Goal: Task Accomplishment & Management: Use online tool/utility

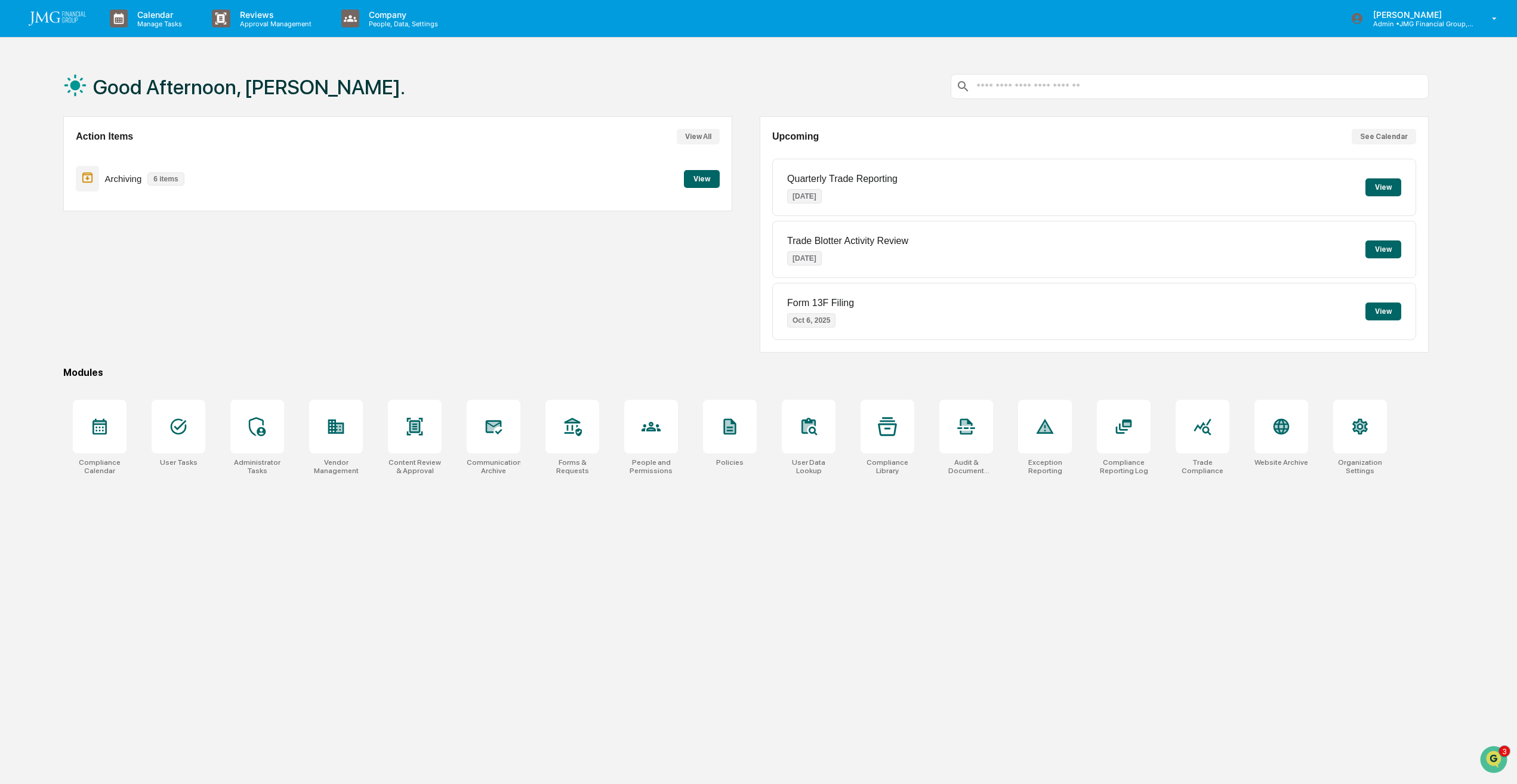
click at [697, 181] on button "View" at bounding box center [702, 179] width 36 height 18
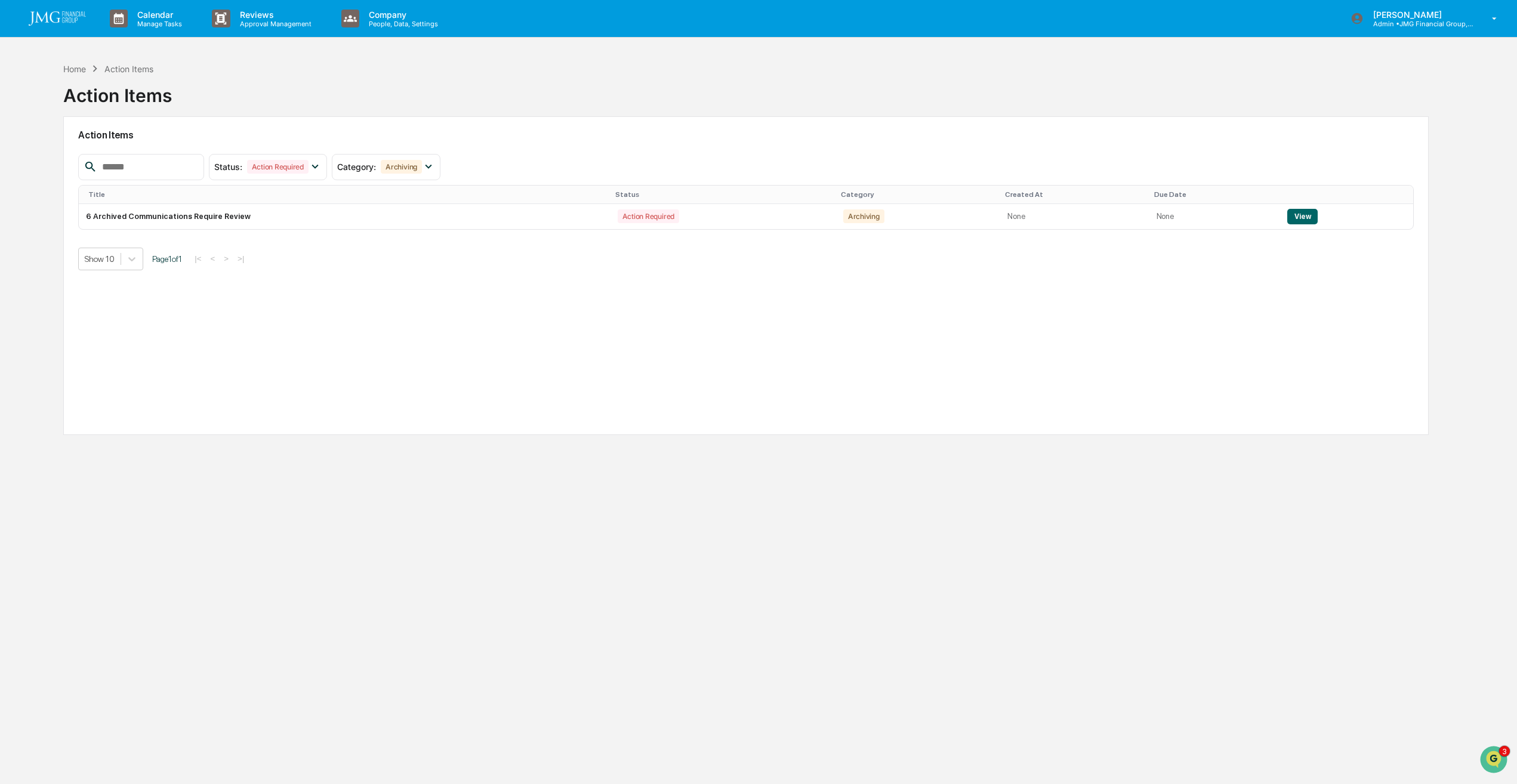
click at [1301, 220] on button "View" at bounding box center [1303, 217] width 31 height 15
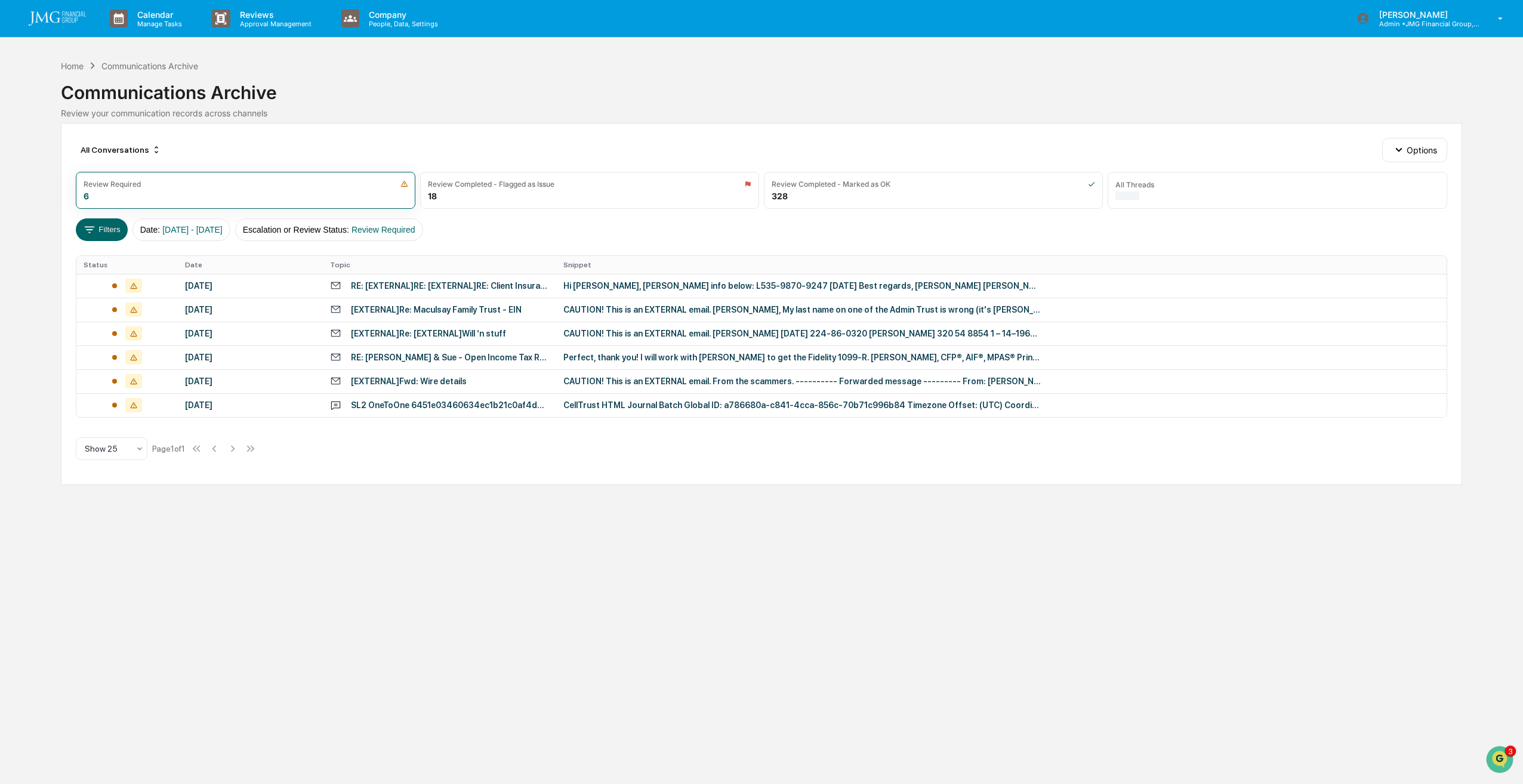
click at [423, 287] on div "RE: [EXTERNAL]RE: [EXTERNAL]RE: Client Insurance Review" at bounding box center [450, 286] width 197 height 9
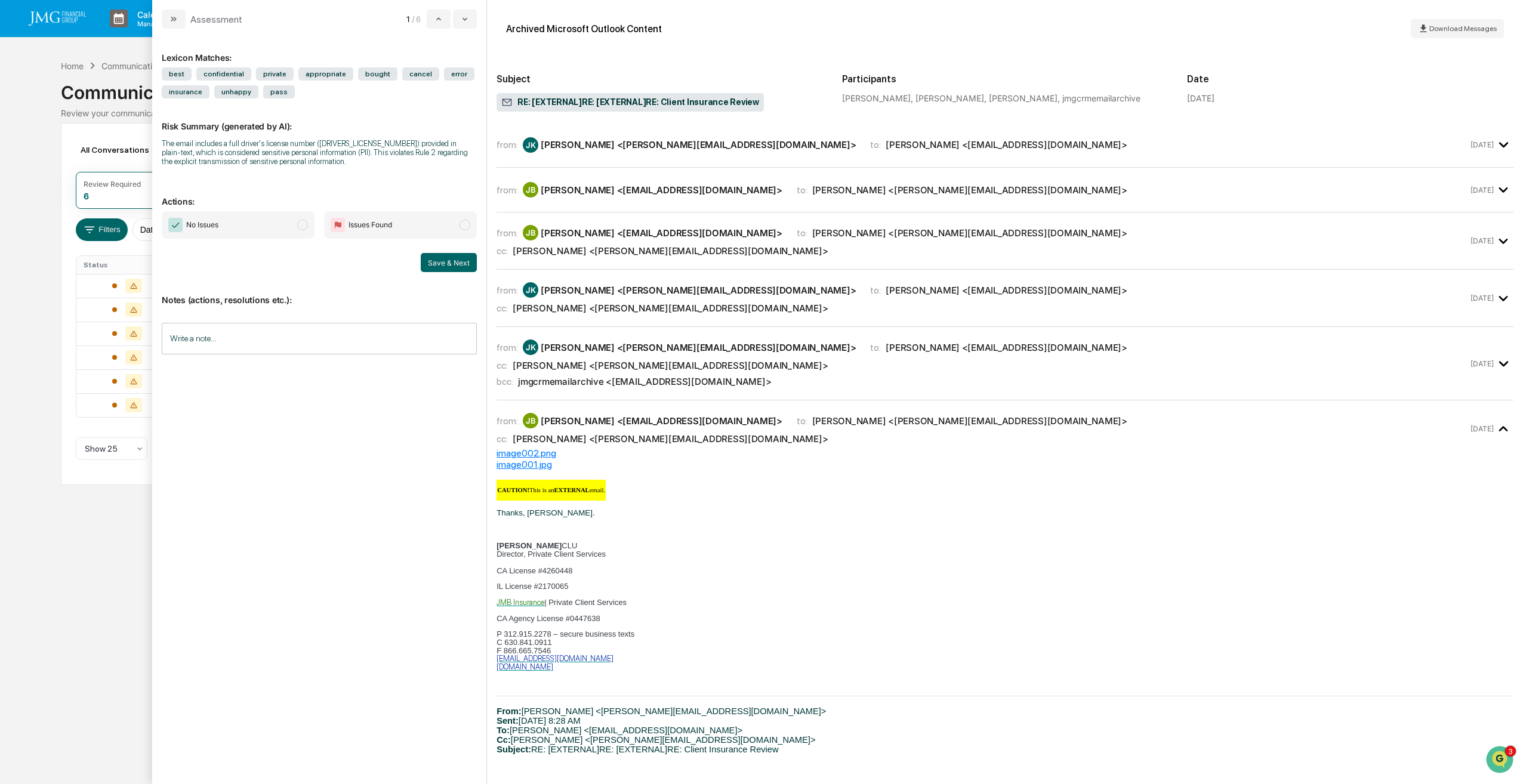
click at [1448, 30] on span "Download Messages" at bounding box center [1463, 29] width 67 height 9
click at [384, 230] on span "Issues Found" at bounding box center [370, 225] width 43 height 12
click at [327, 349] on input "Write a note..." at bounding box center [319, 338] width 315 height 31
click at [469, 440] on button "Save" at bounding box center [461, 437] width 31 height 19
click at [452, 264] on button "Save & Next" at bounding box center [449, 263] width 56 height 19
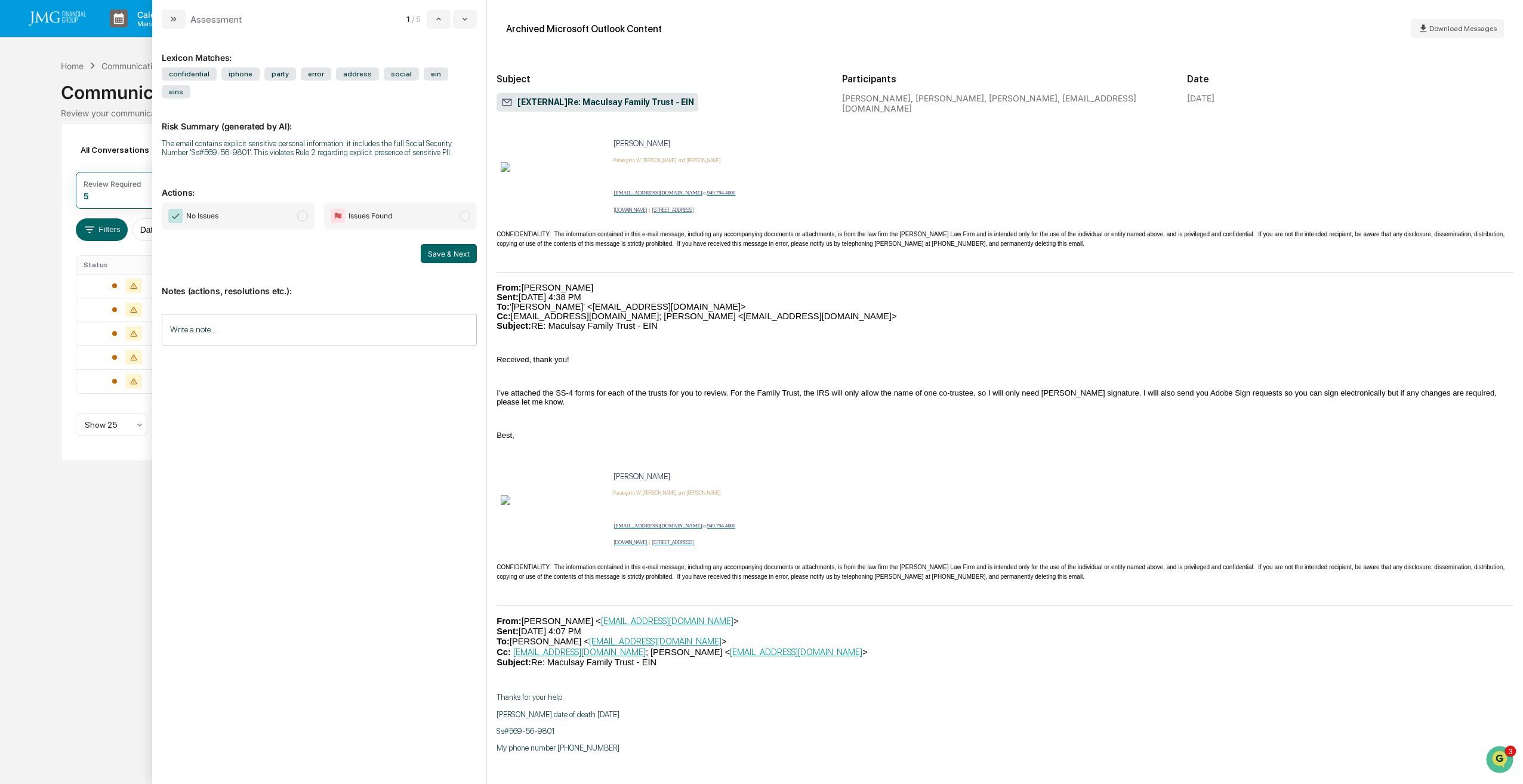
scroll to position [358, 0]
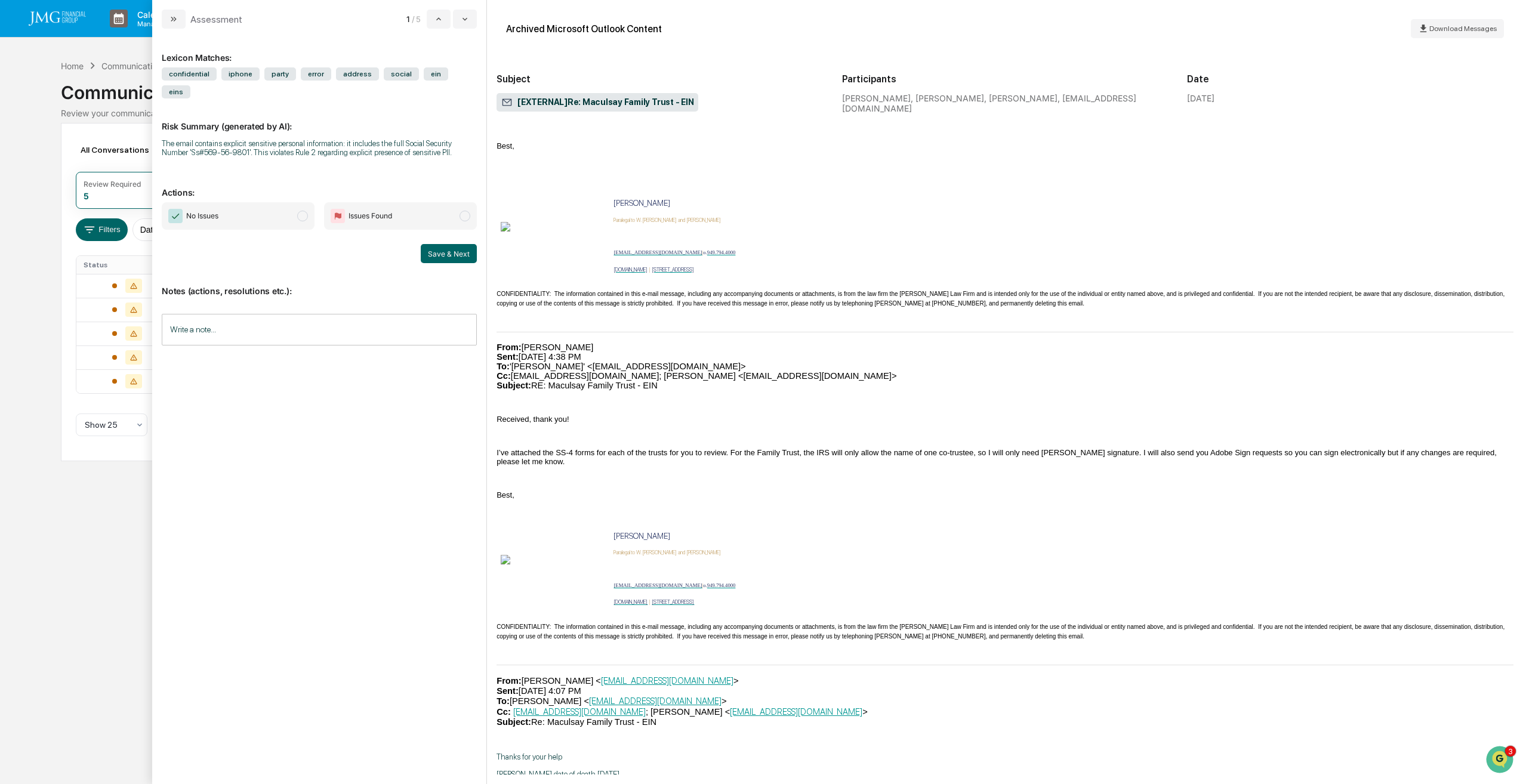
click at [1171, 20] on div "Archived Microsoft Outlook Content Download Messages" at bounding box center [1005, 28] width 1017 height 38
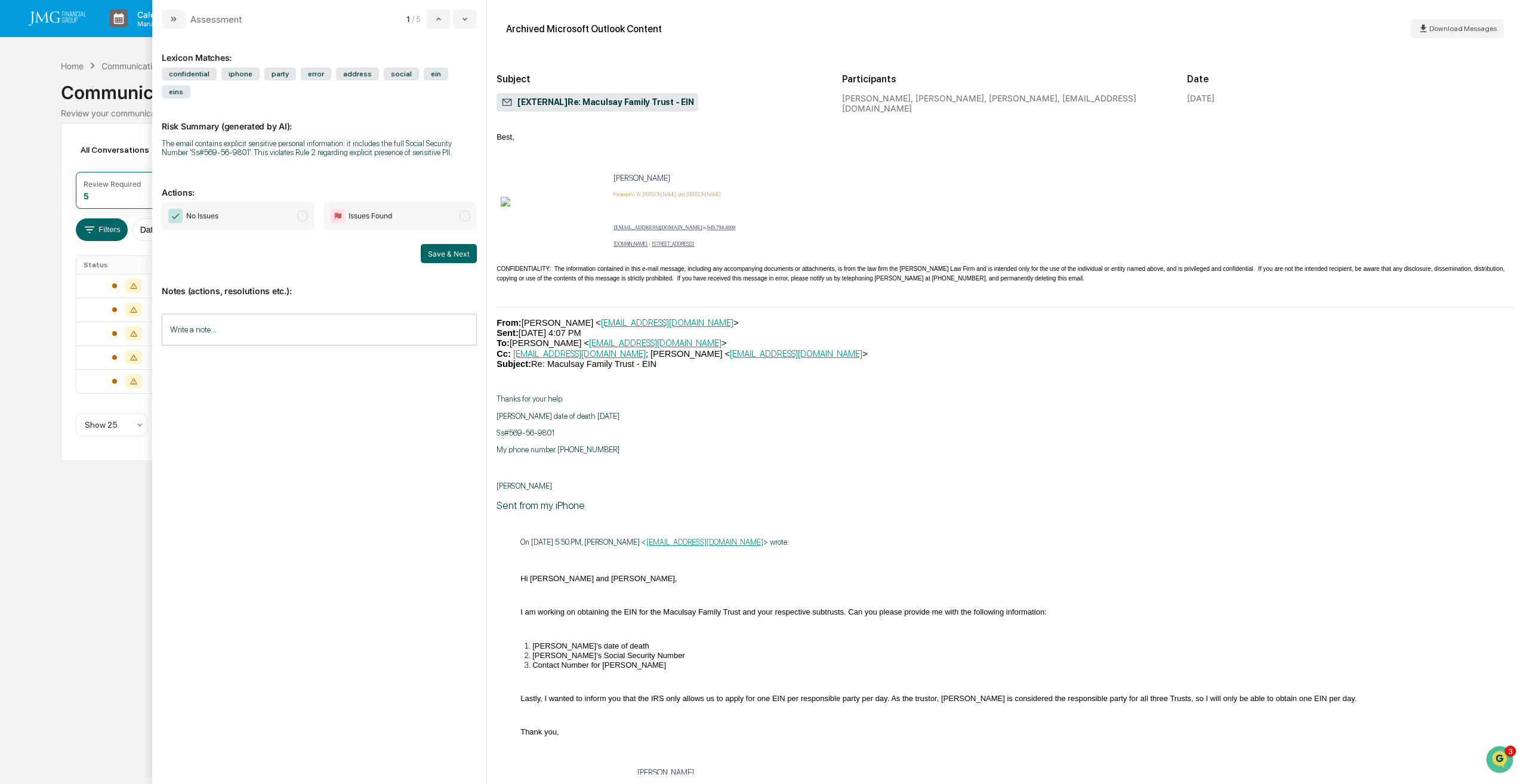
scroll to position [863, 0]
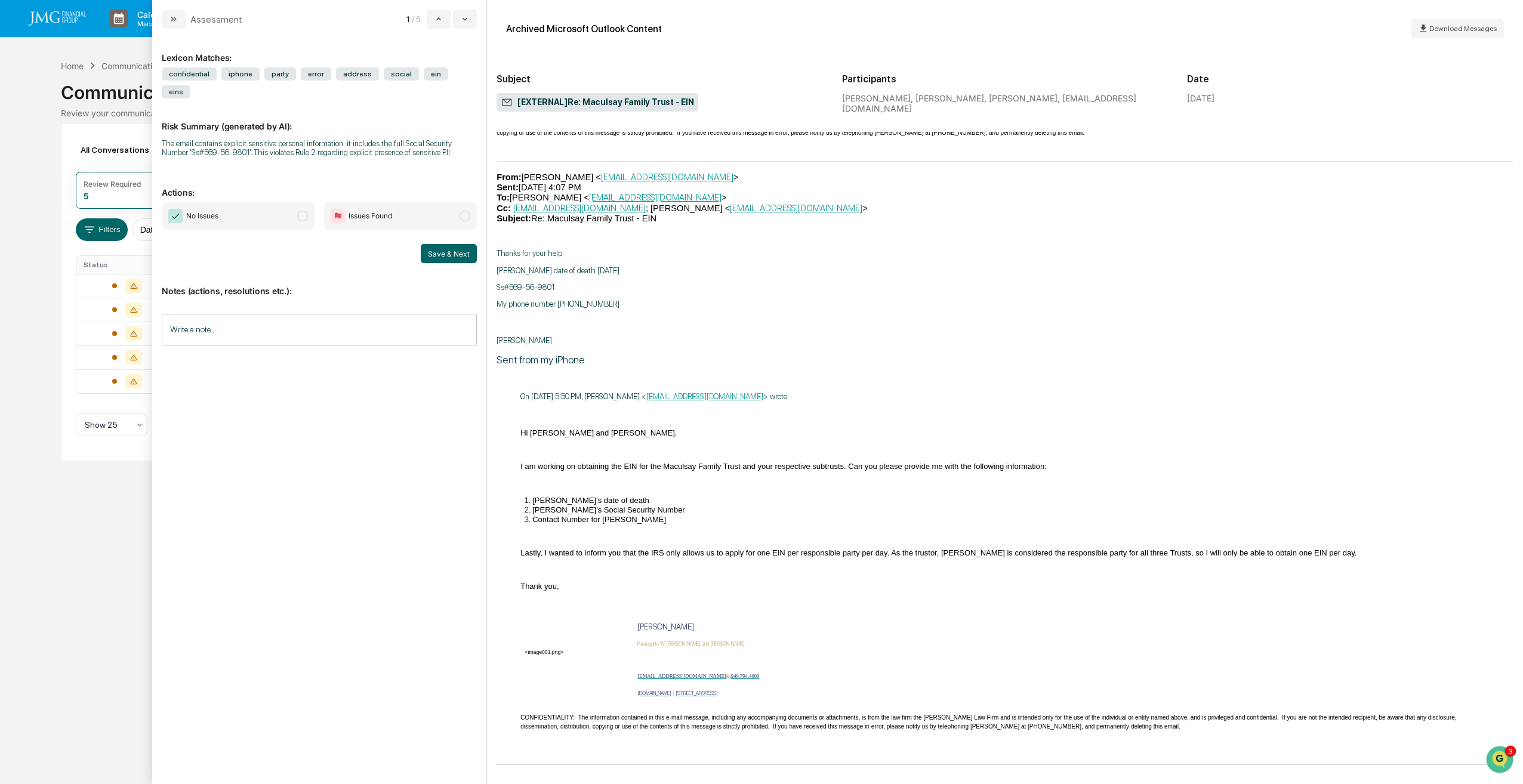
click at [459, 244] on button "Save & Next" at bounding box center [449, 253] width 56 height 19
click at [453, 244] on button "Save & Next" at bounding box center [449, 253] width 56 height 19
click at [469, 18] on icon "modal" at bounding box center [464, 19] width 9 height 9
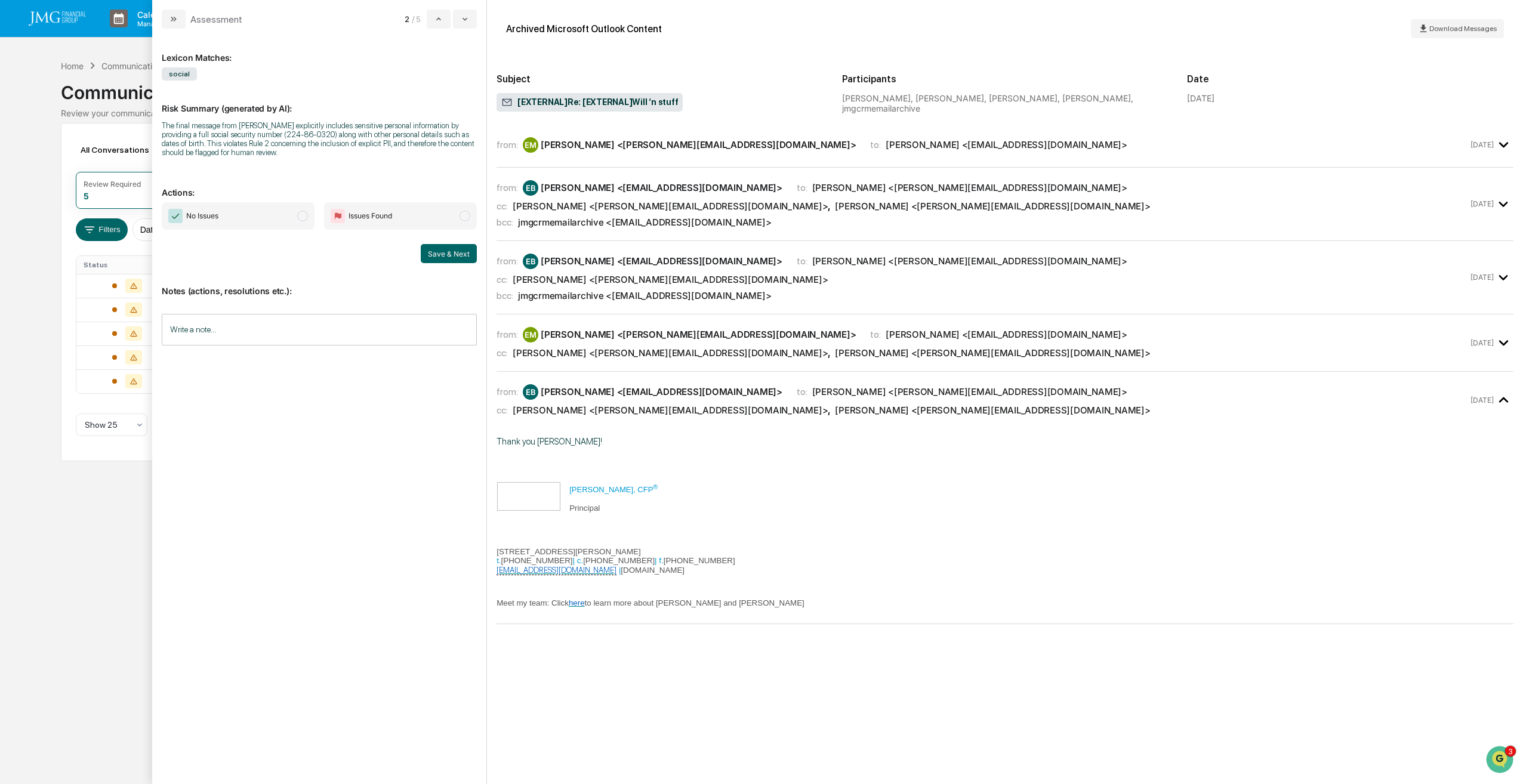
click at [1500, 344] on icon "modal" at bounding box center [1503, 343] width 20 height 20
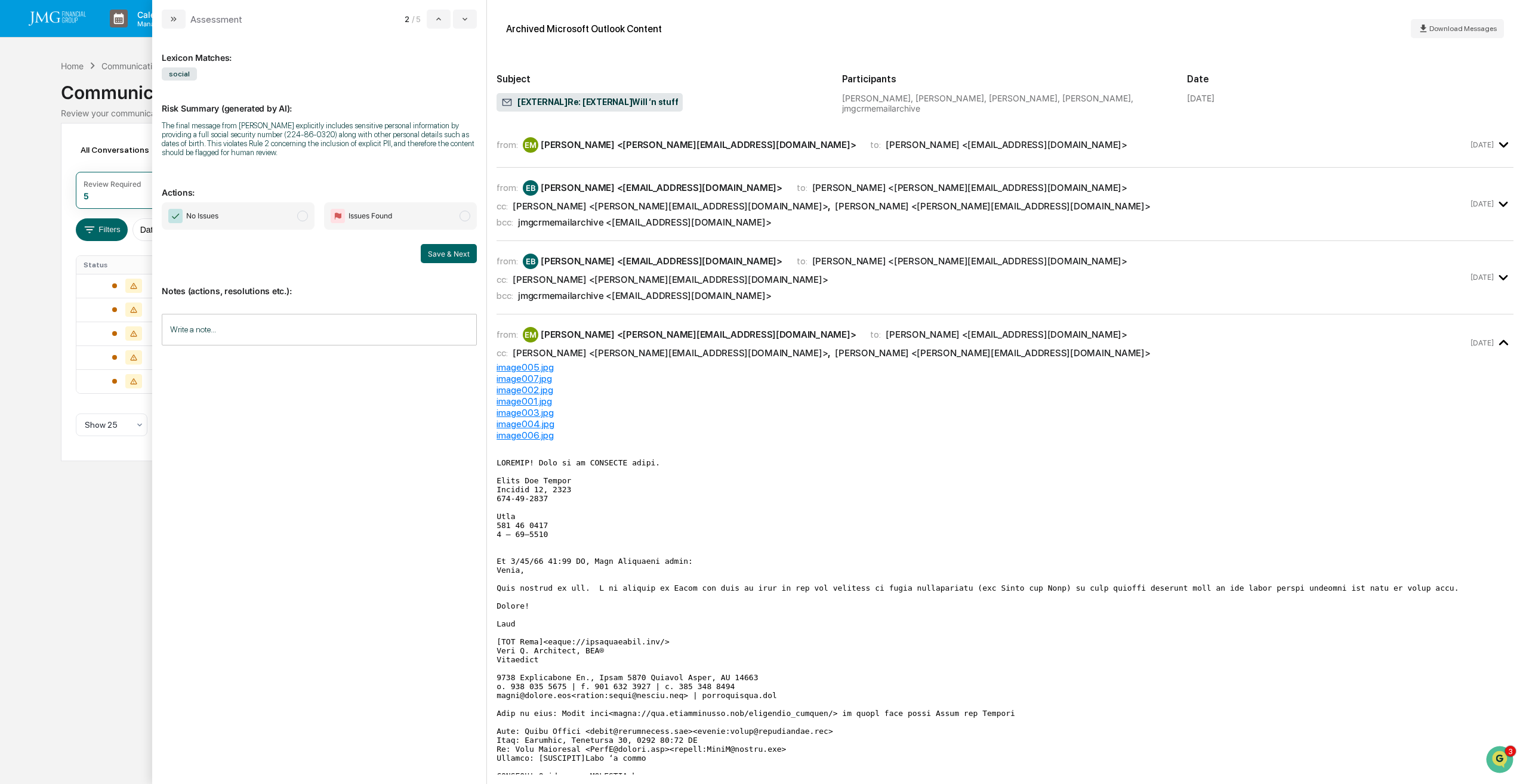
click at [1500, 281] on icon "modal" at bounding box center [1503, 277] width 20 height 20
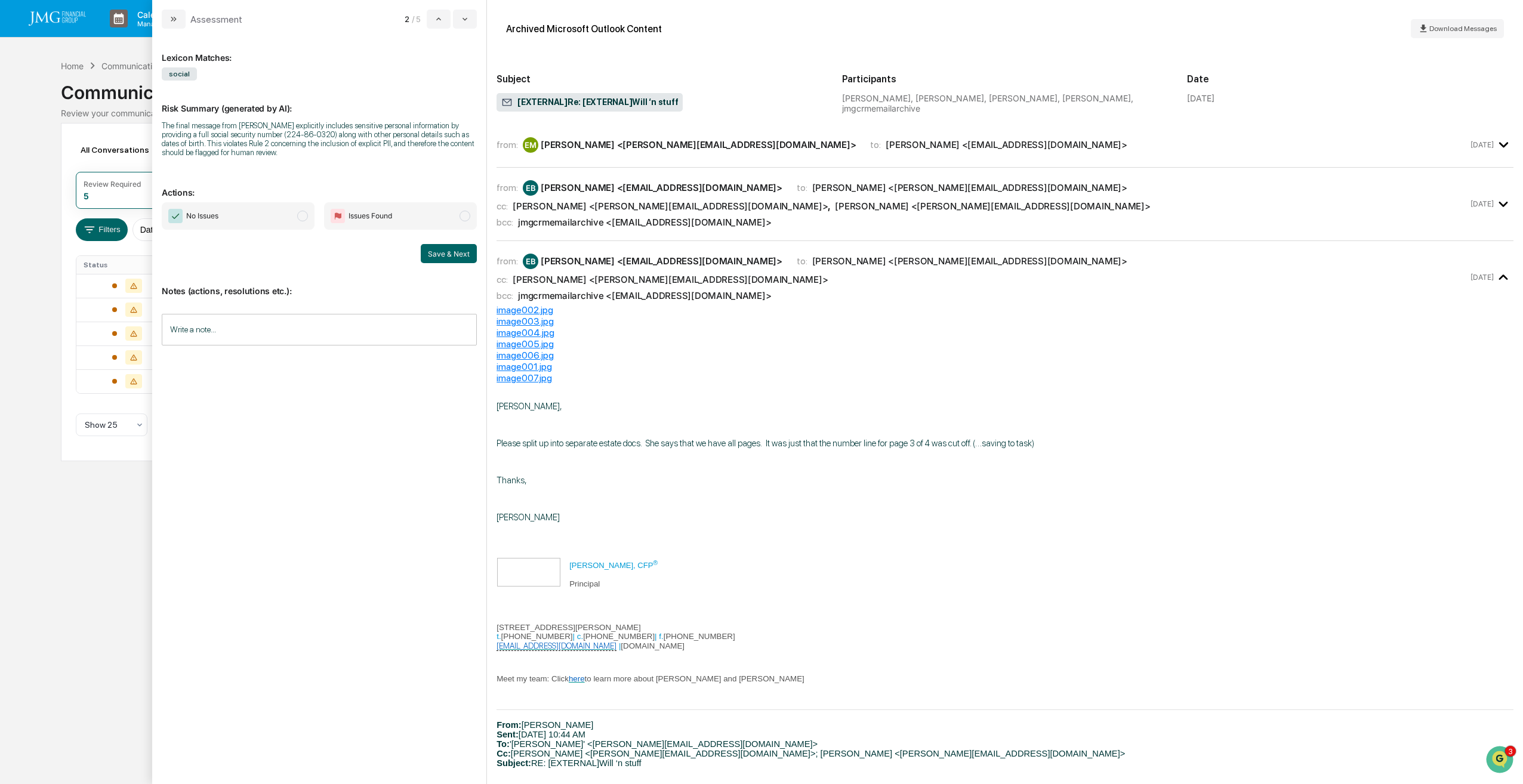
click at [1494, 210] on icon "modal" at bounding box center [1503, 204] width 20 height 20
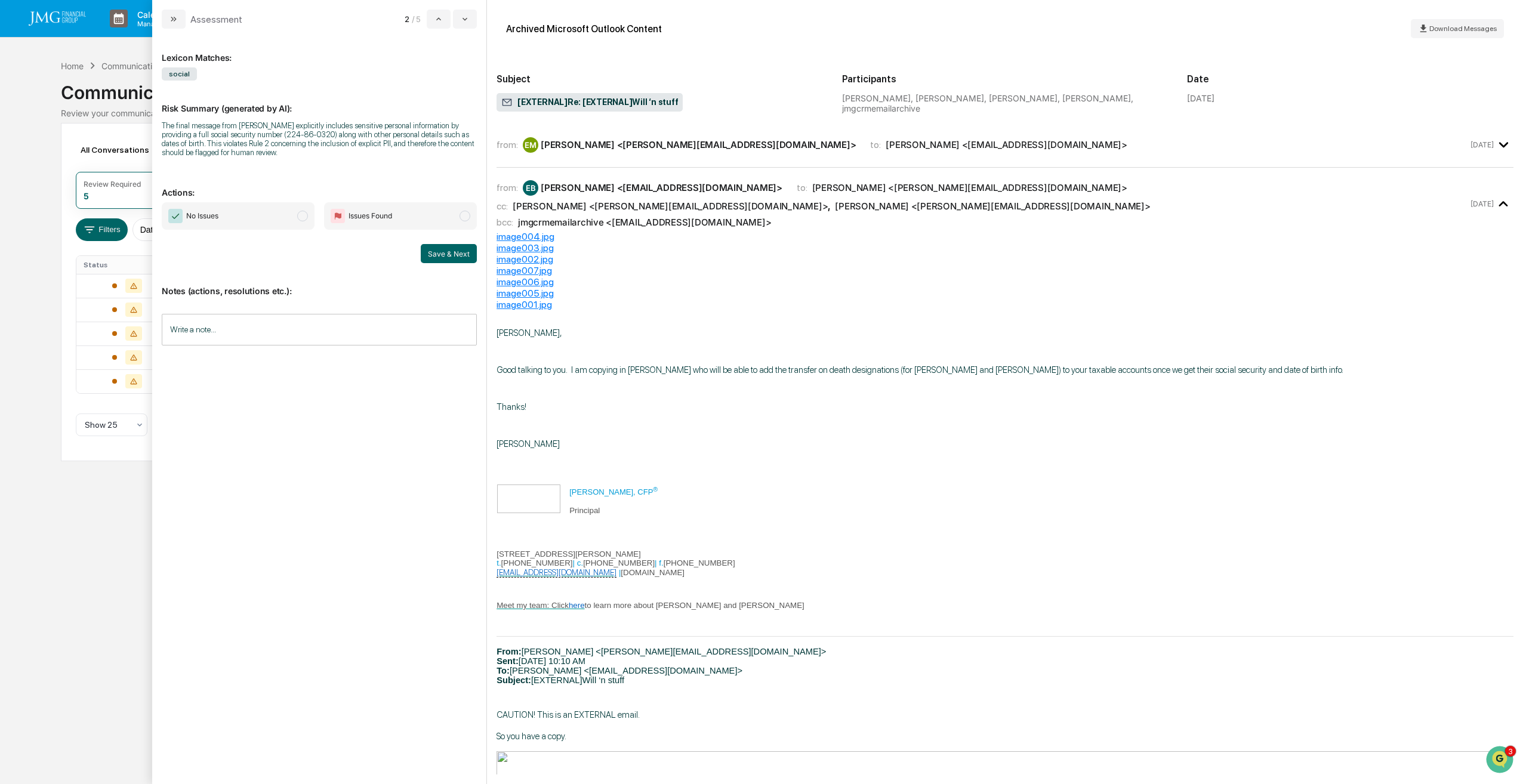
click at [1495, 141] on icon "modal" at bounding box center [1503, 145] width 20 height 20
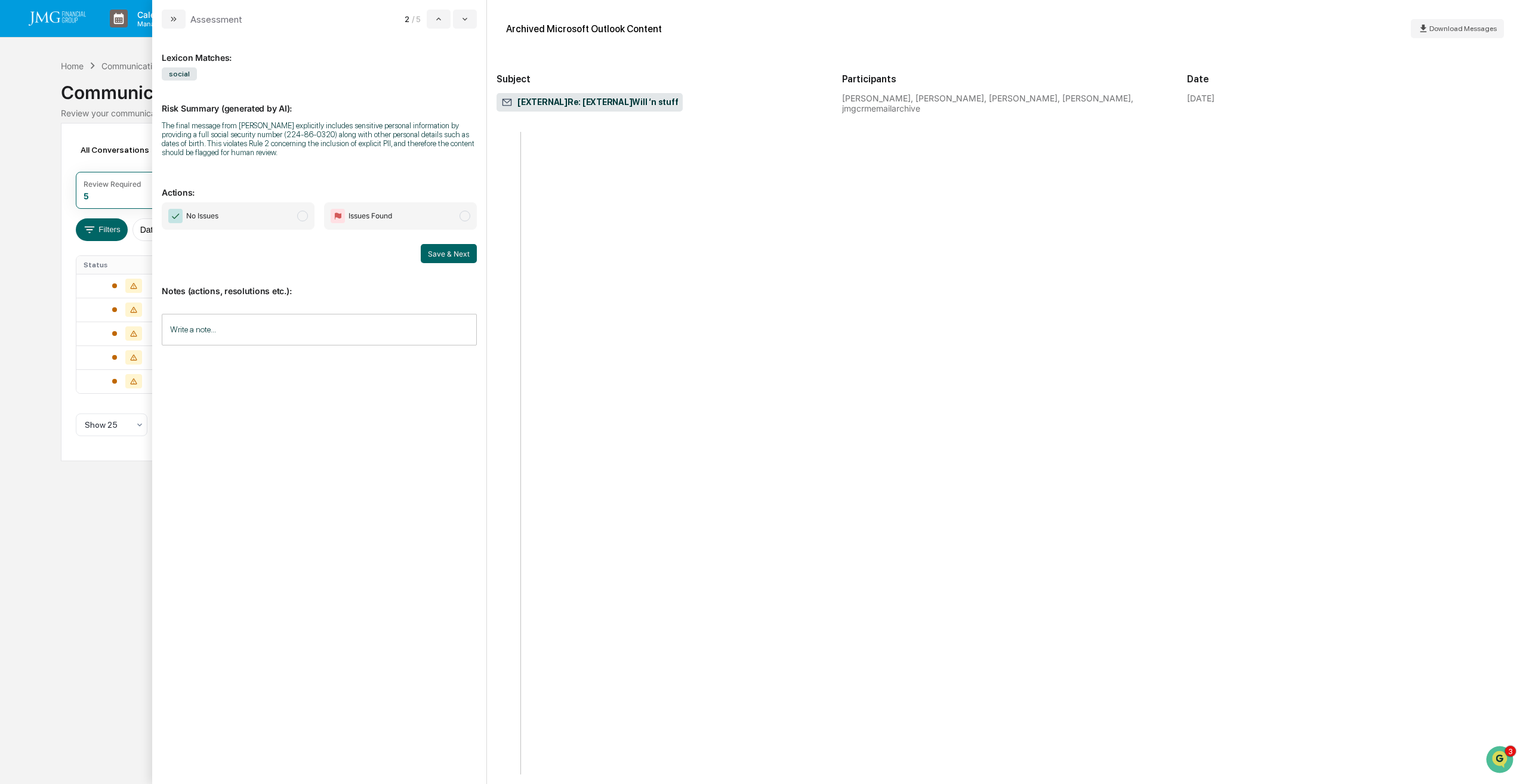
scroll to position [48933, 0]
click at [305, 215] on span "modal" at bounding box center [303, 216] width 11 height 11
click at [292, 331] on input "Write a note..." at bounding box center [319, 329] width 315 height 31
click at [468, 423] on button "Save" at bounding box center [461, 428] width 31 height 19
click at [457, 258] on button "Save & Next" at bounding box center [449, 253] width 56 height 19
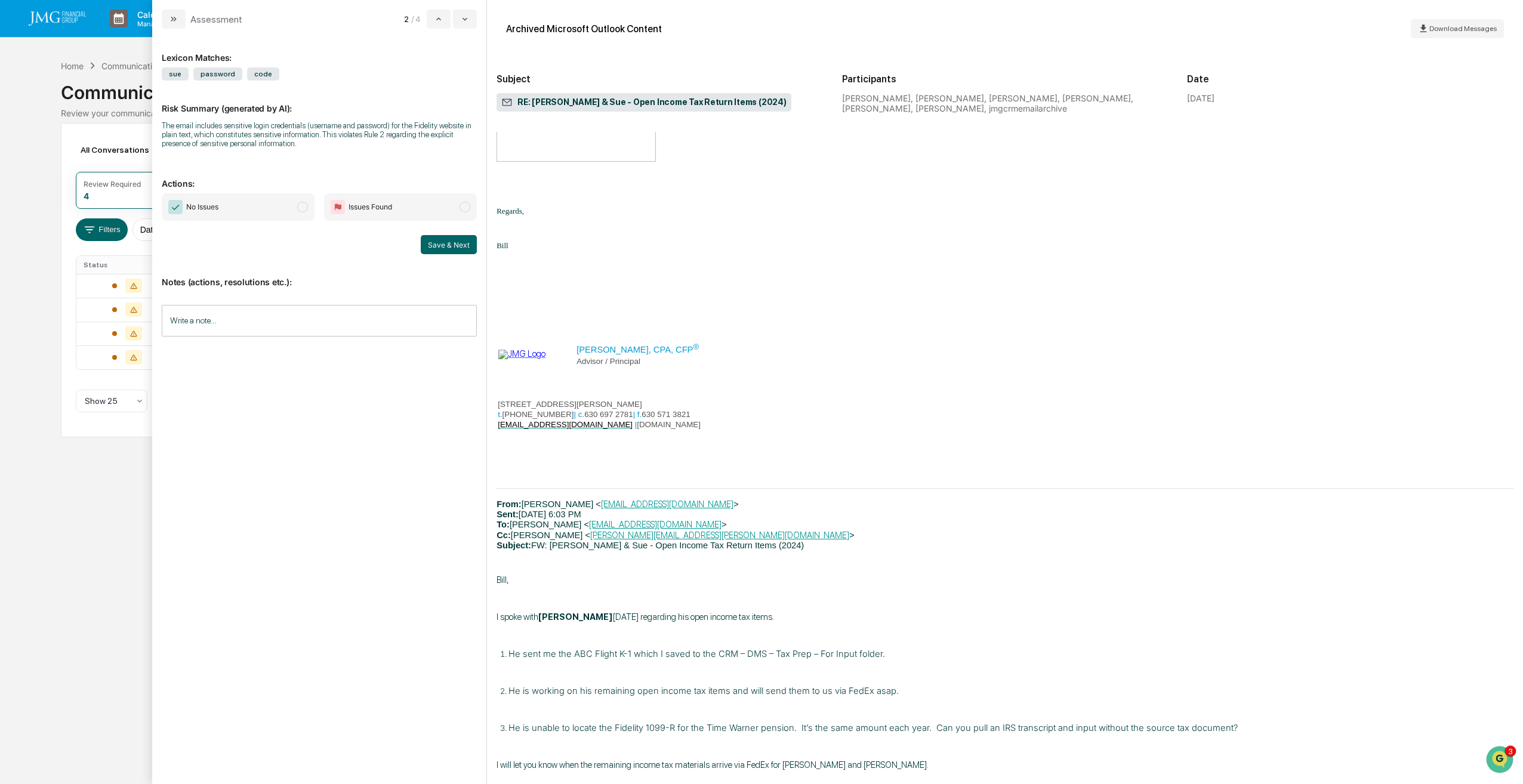
scroll to position [1372, 0]
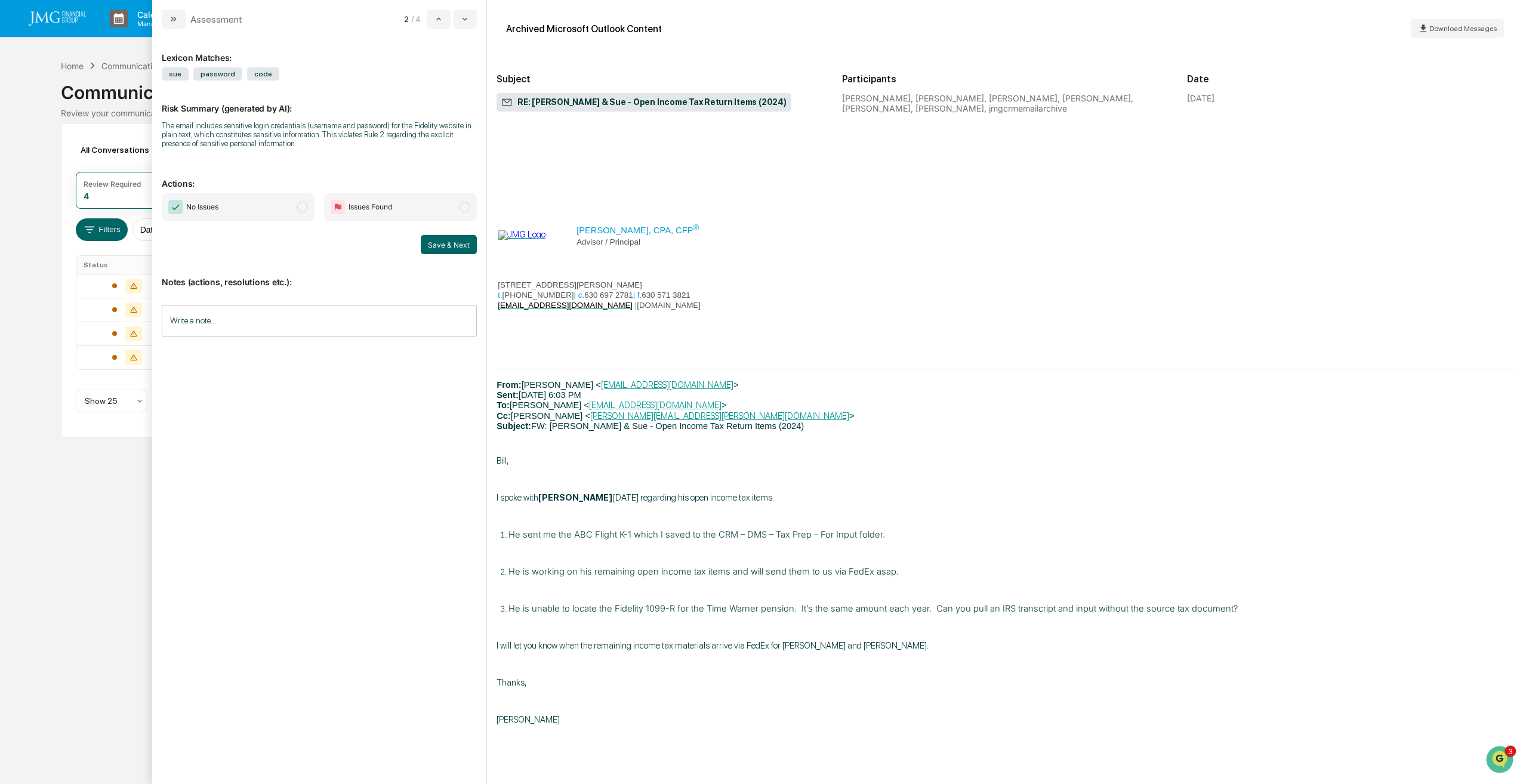
click at [270, 202] on span "No Issues" at bounding box center [238, 207] width 153 height 27
click at [256, 313] on input "Write a note..." at bounding box center [319, 321] width 315 height 31
click at [475, 428] on button "Save" at bounding box center [461, 418] width 31 height 19
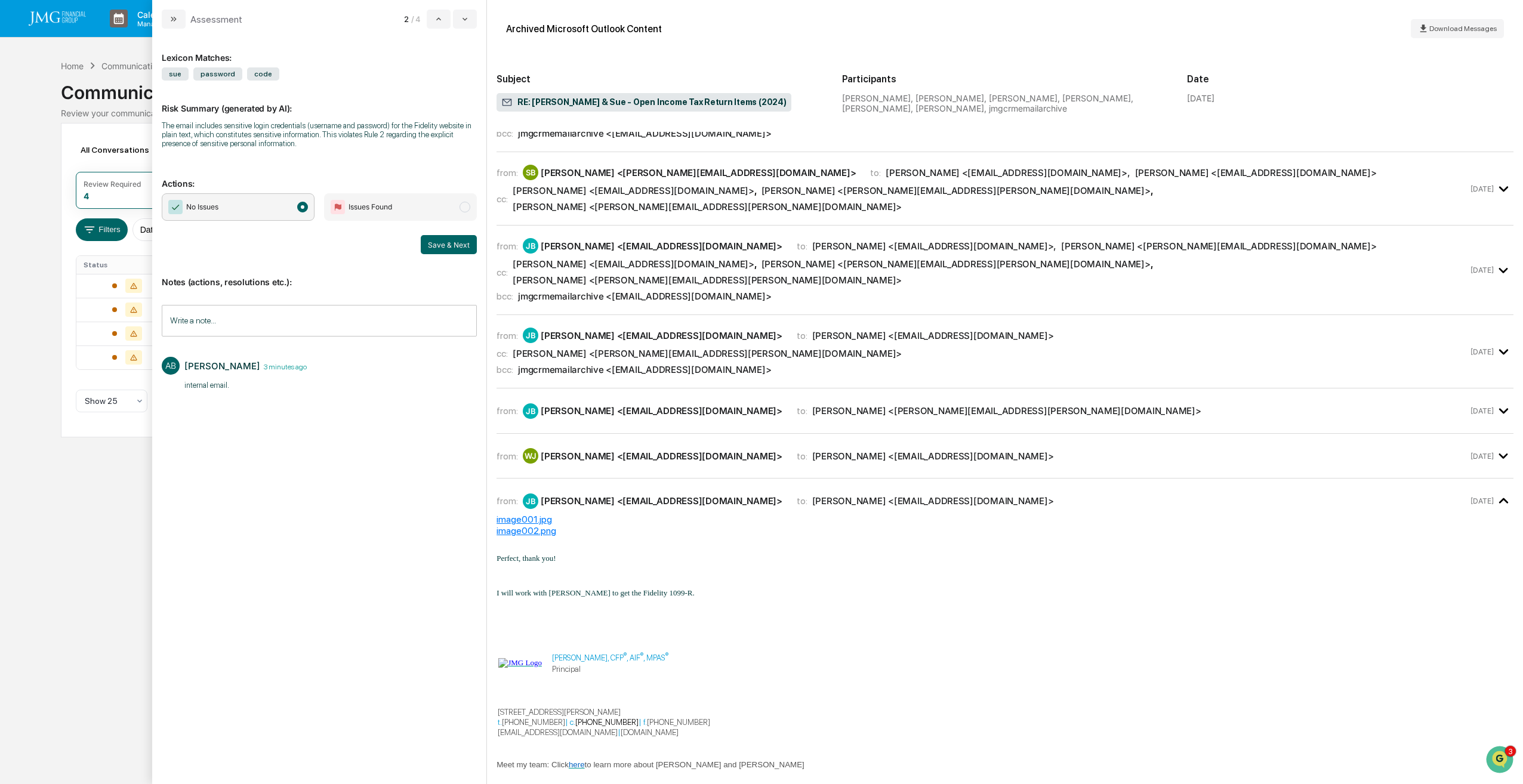
scroll to position [298, 0]
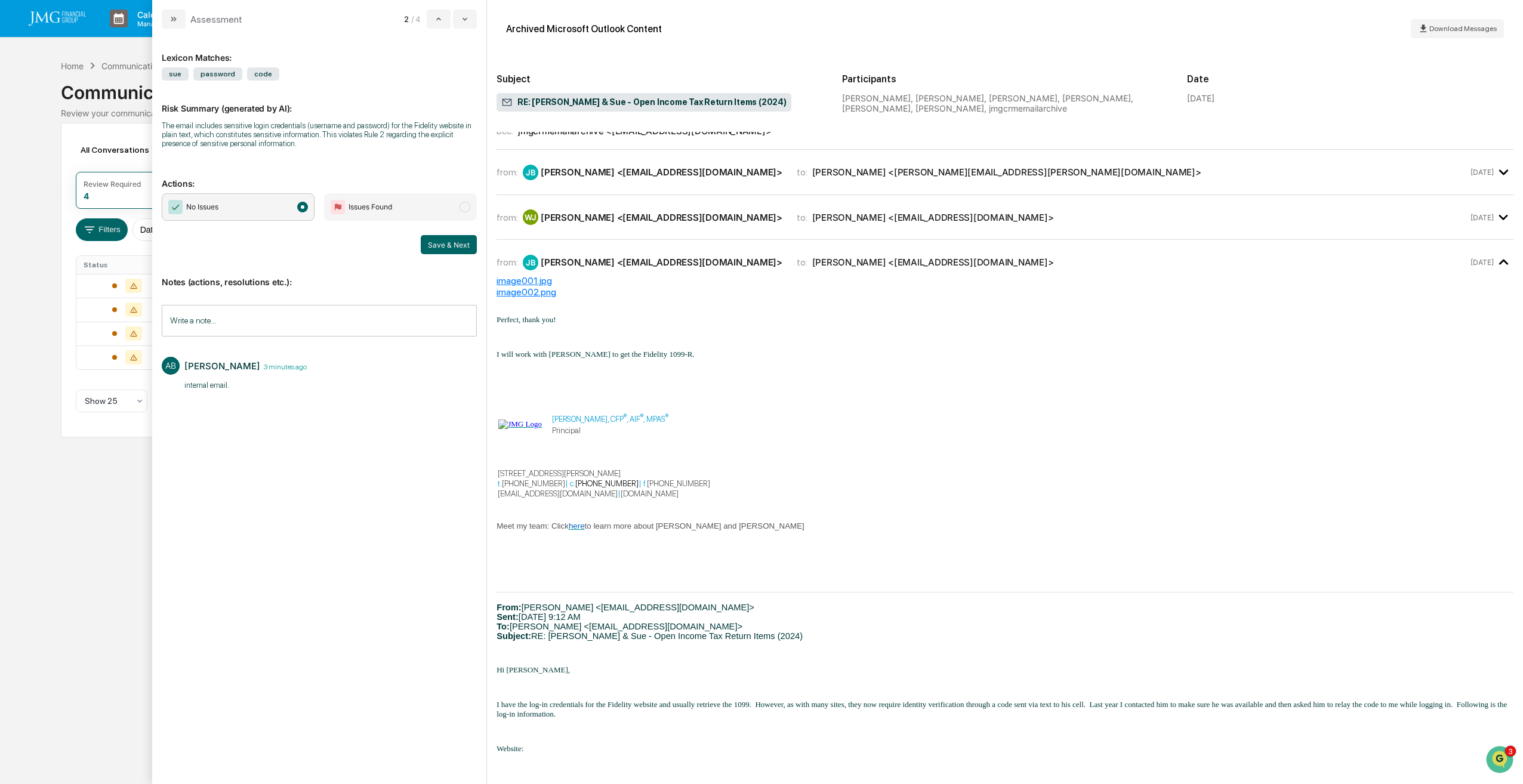
click at [457, 243] on button "Save & Next" at bounding box center [449, 245] width 56 height 19
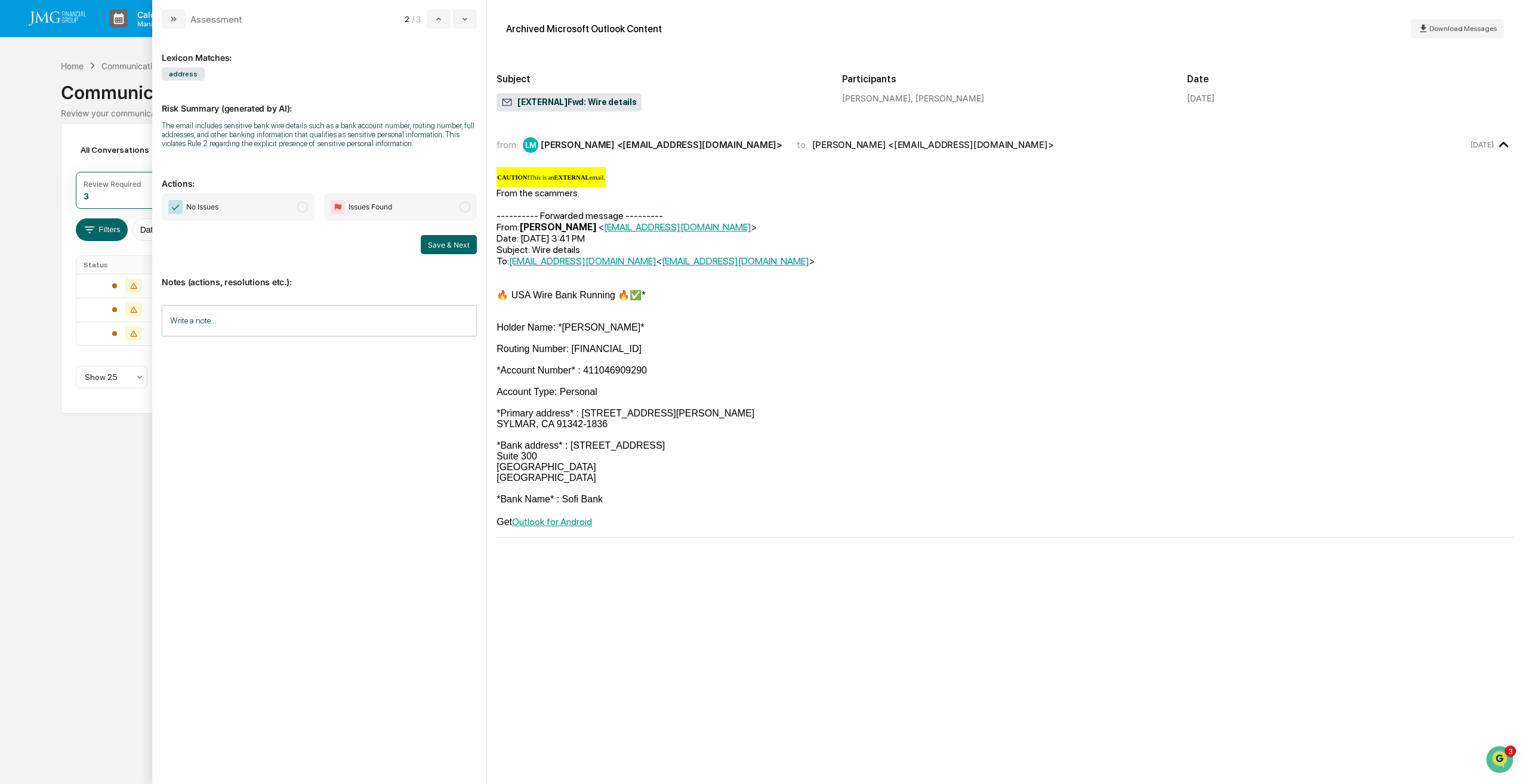
click at [308, 207] on span "modal" at bounding box center [303, 207] width 11 height 11
click at [351, 321] on input "Write a note..." at bounding box center [319, 321] width 315 height 31
drag, startPoint x: 474, startPoint y: 422, endPoint x: 265, endPoint y: 386, distance: 212.1
click at [279, 395] on div "**********" at bounding box center [319, 366] width 315 height 123
click at [461, 417] on button "Save" at bounding box center [461, 418] width 31 height 19
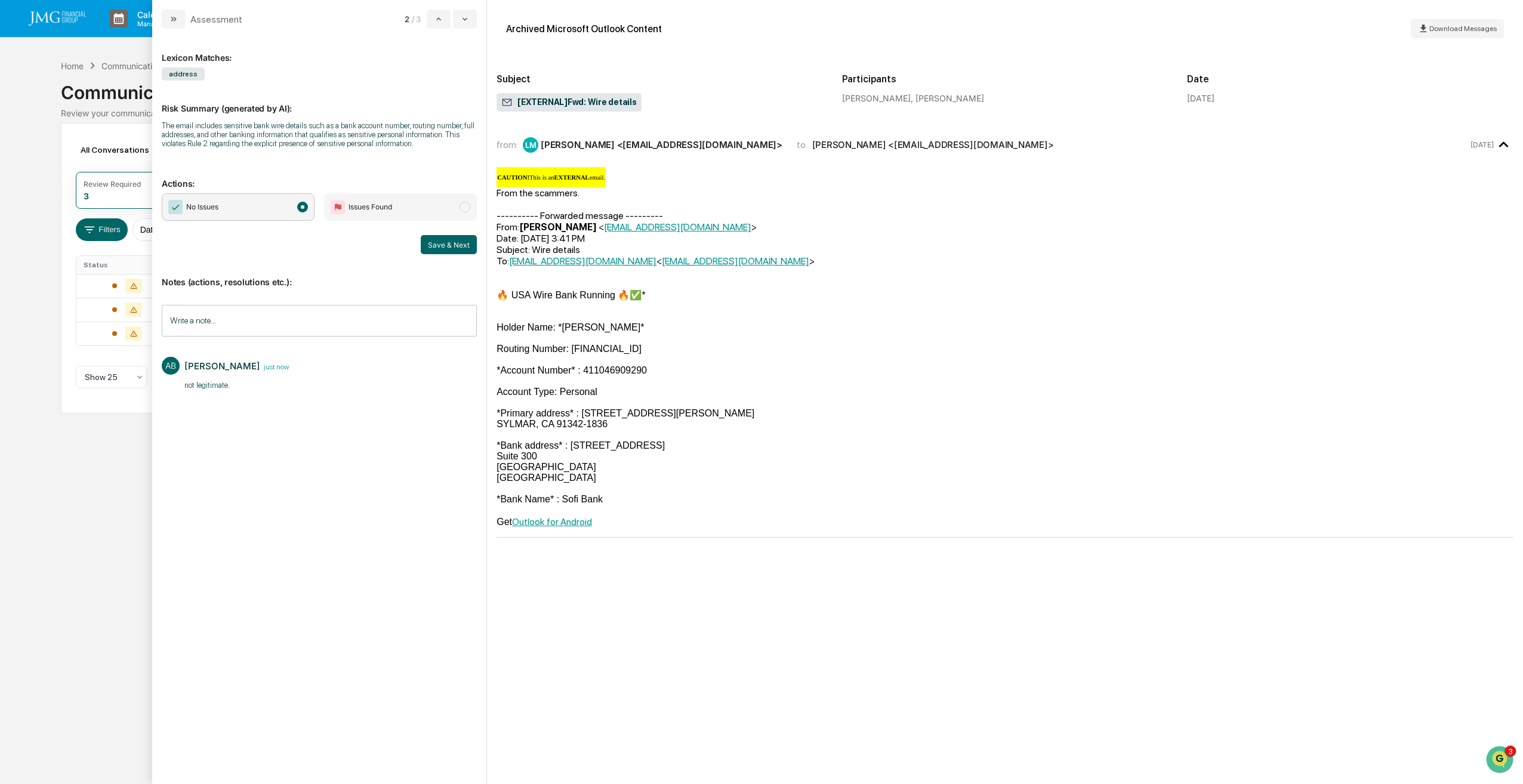
click at [453, 242] on button "Save & Next" at bounding box center [449, 245] width 56 height 19
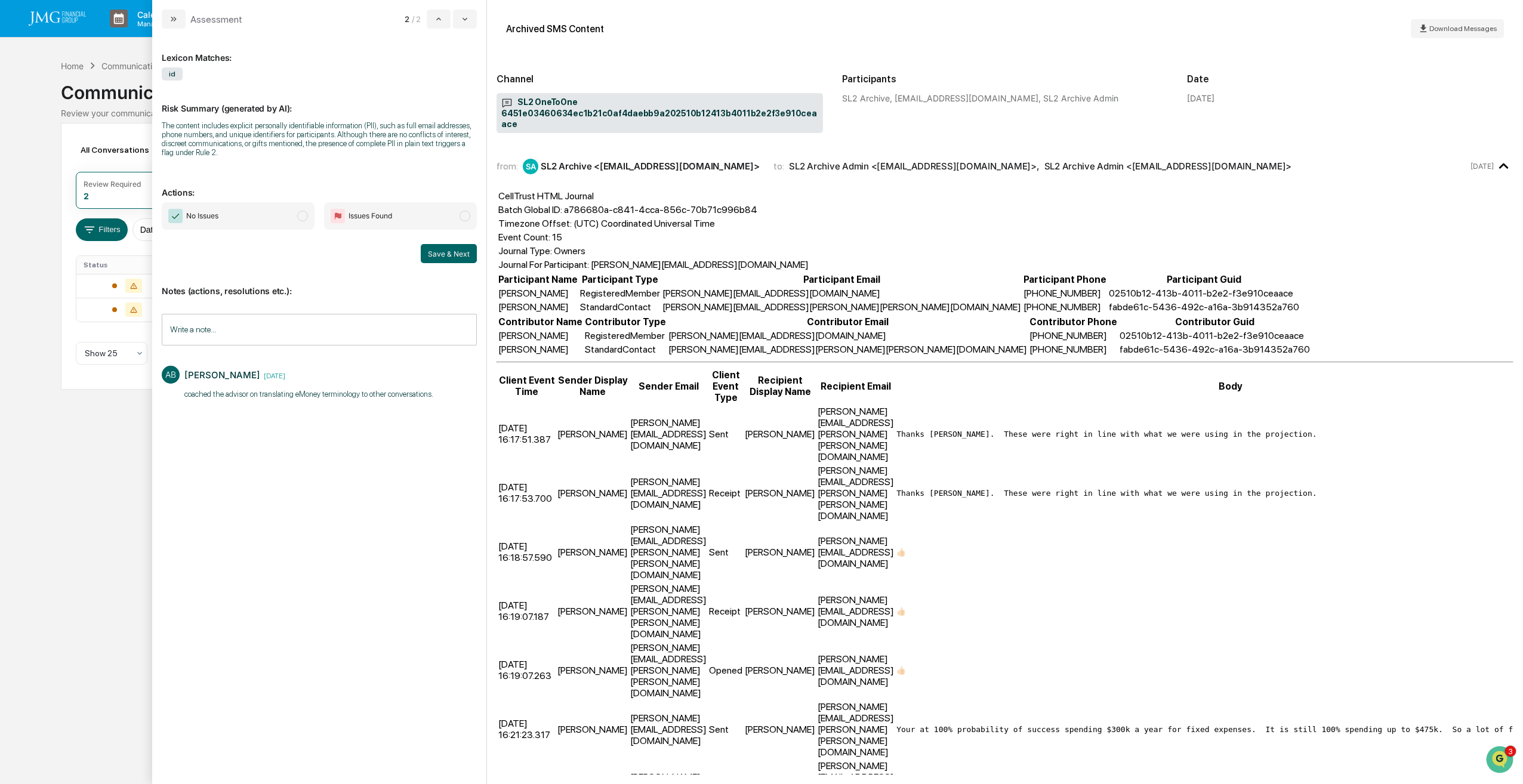
scroll to position [71, 0]
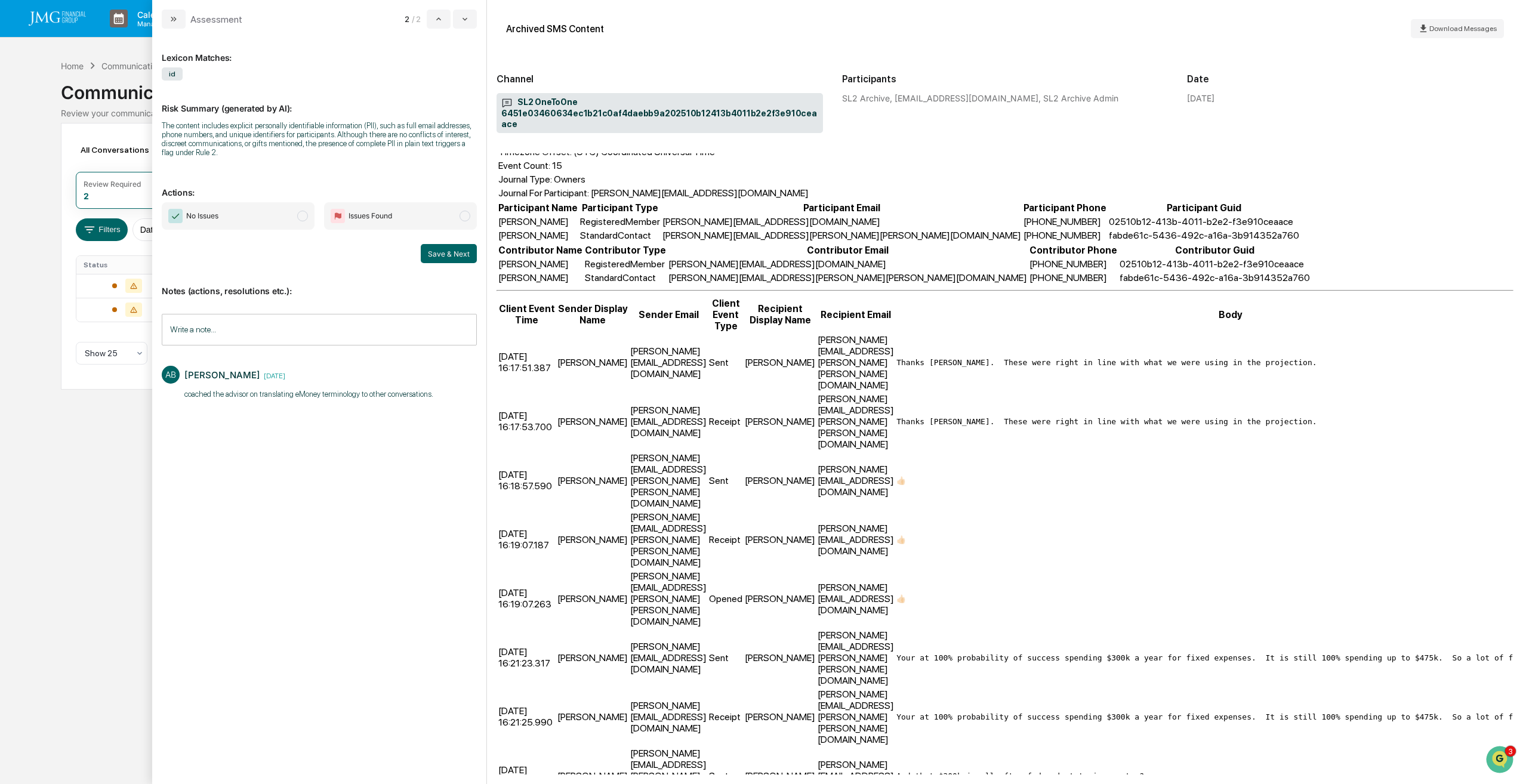
click at [295, 213] on span "No Issues" at bounding box center [238, 216] width 153 height 27
click at [259, 332] on input "Write a note..." at bounding box center [319, 329] width 315 height 31
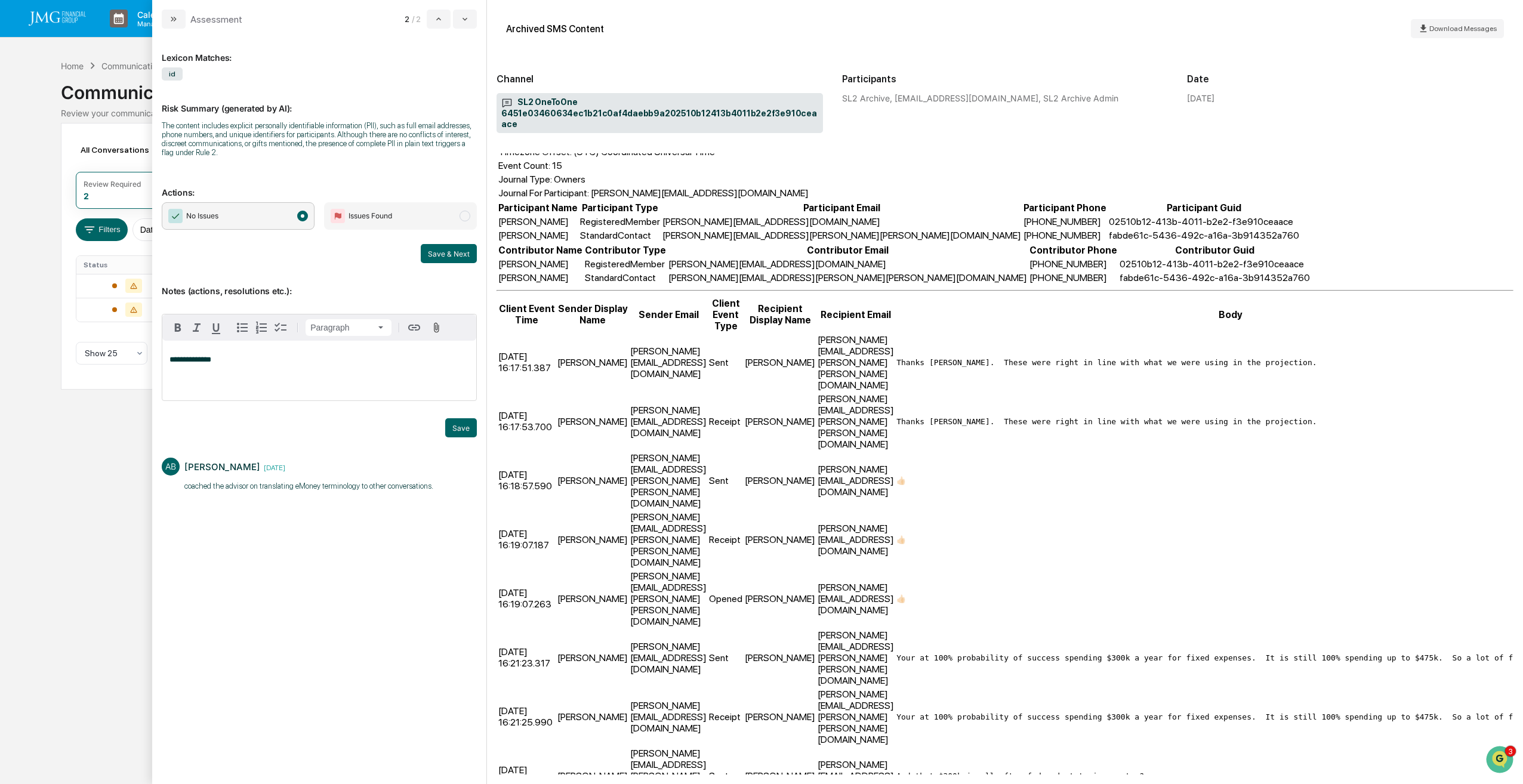
click at [456, 423] on button "Save" at bounding box center [461, 428] width 31 height 19
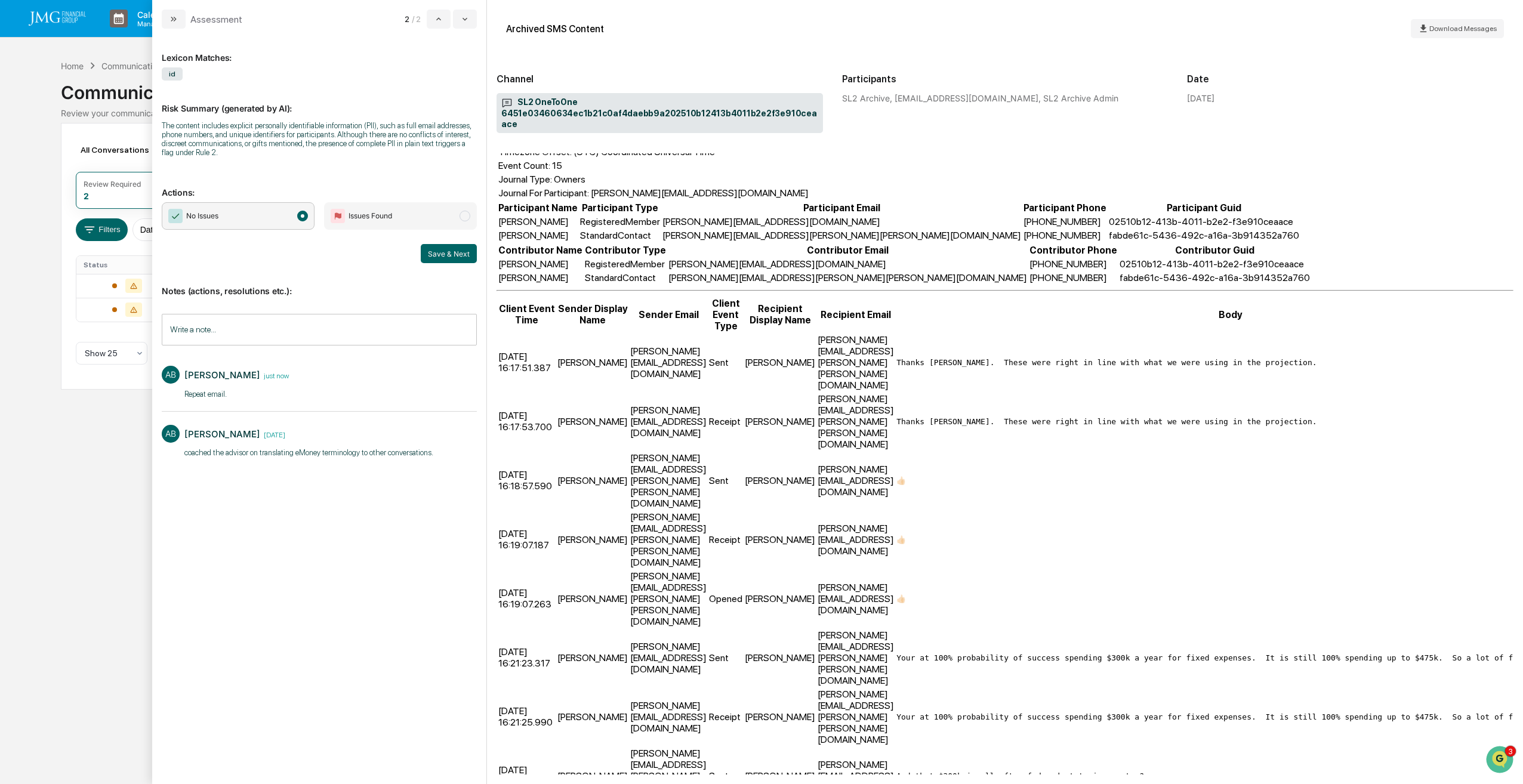
click at [459, 258] on button "Save & Next" at bounding box center [449, 253] width 56 height 19
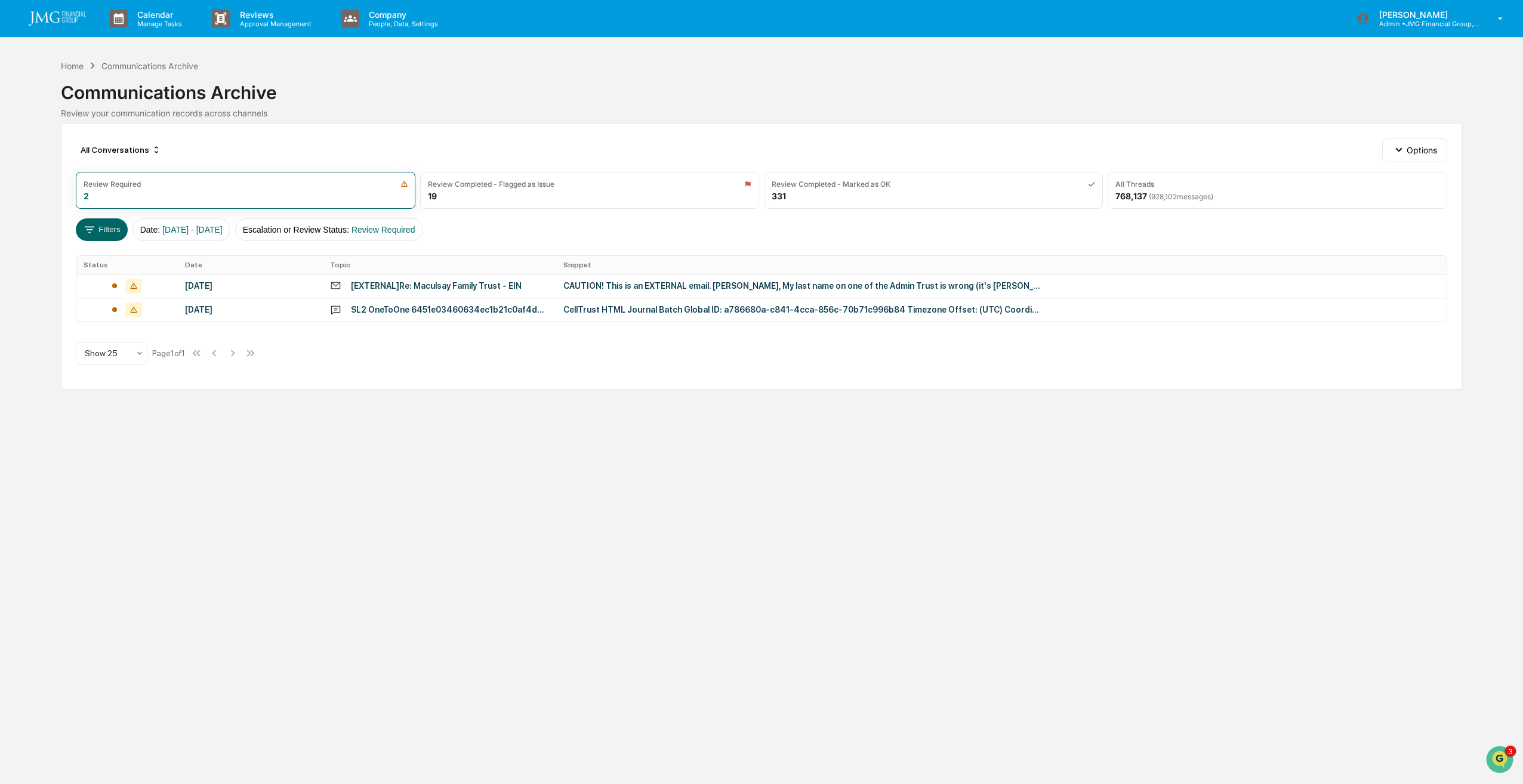
click at [101, 463] on div "Calendar Manage Tasks Reviews Approval Management Company People, Data, Setting…" at bounding box center [761, 392] width 1523 height 784
